Goal: Information Seeking & Learning: Learn about a topic

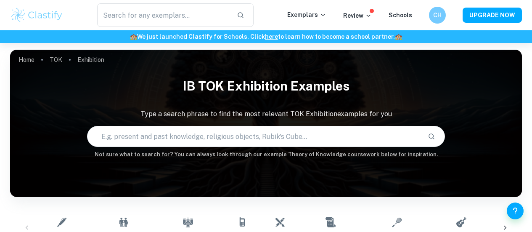
scroll to position [269, 0]
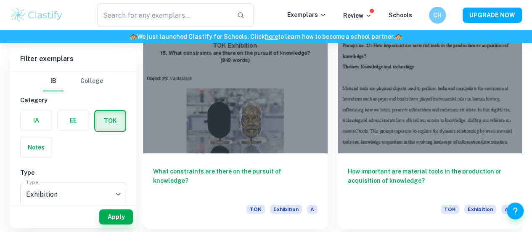
click at [226, 94] on div at bounding box center [235, 84] width 185 height 138
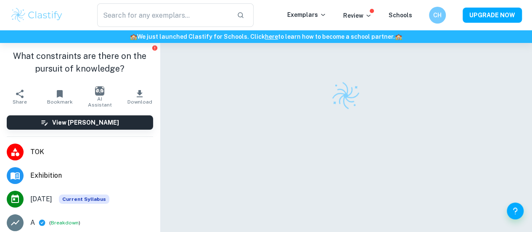
checkbox input "true"
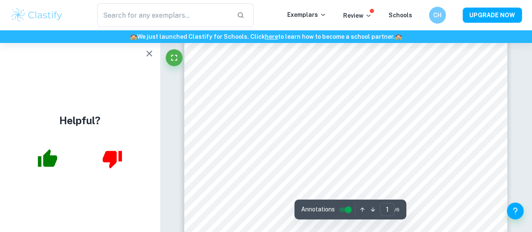
scroll to position [196, 0]
click at [151, 53] on icon "button" at bounding box center [149, 53] width 10 height 10
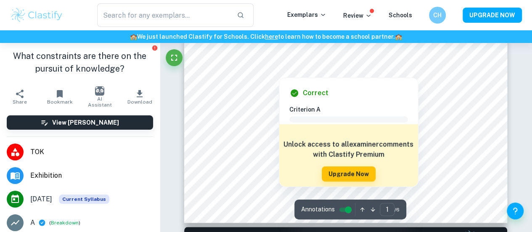
scroll to position [245, 0]
